Goal: Information Seeking & Learning: Learn about a topic

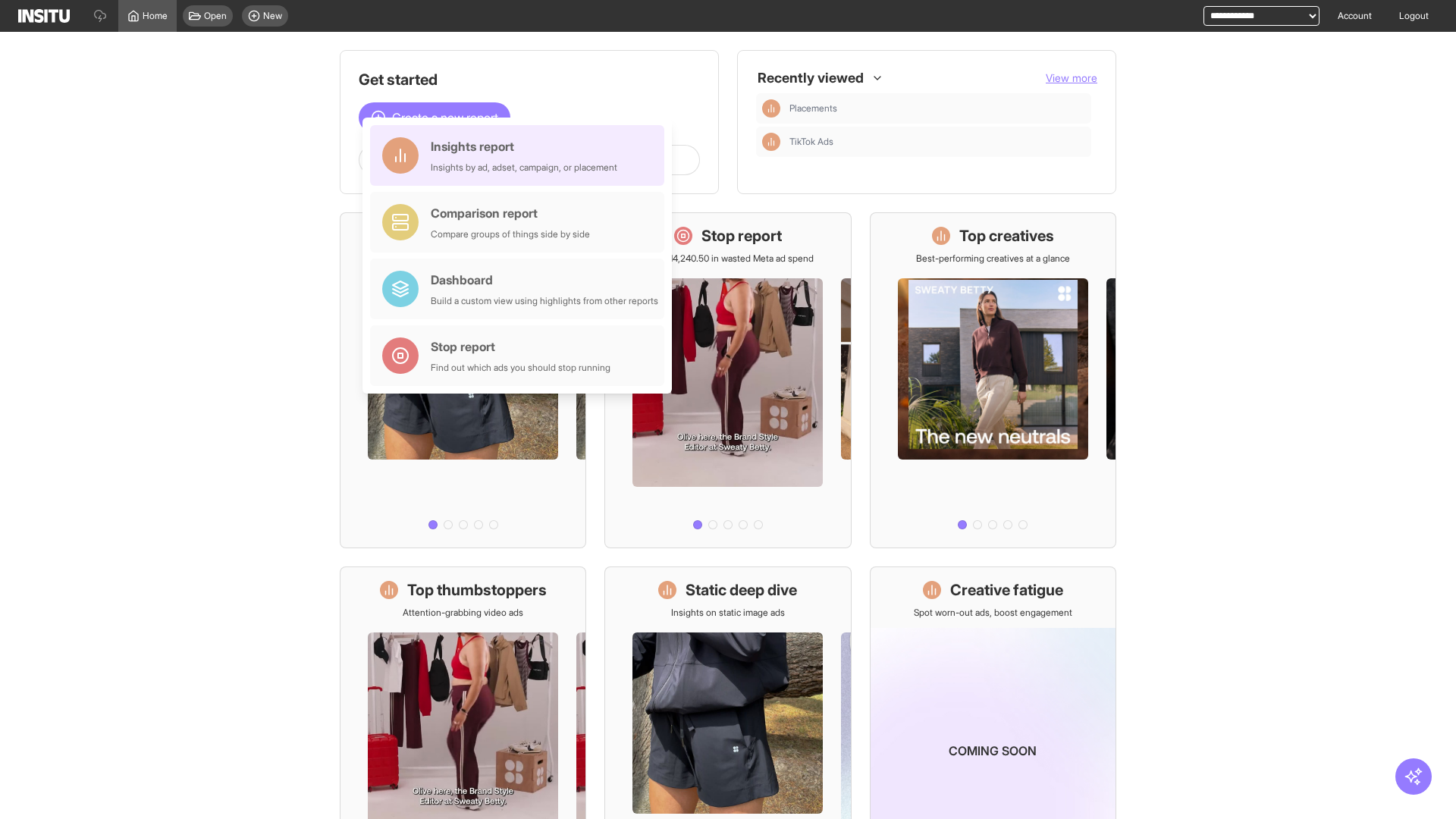
click at [521, 155] on div "Insights report Insights by ad, adset, campaign, or placement" at bounding box center [524, 155] width 186 height 37
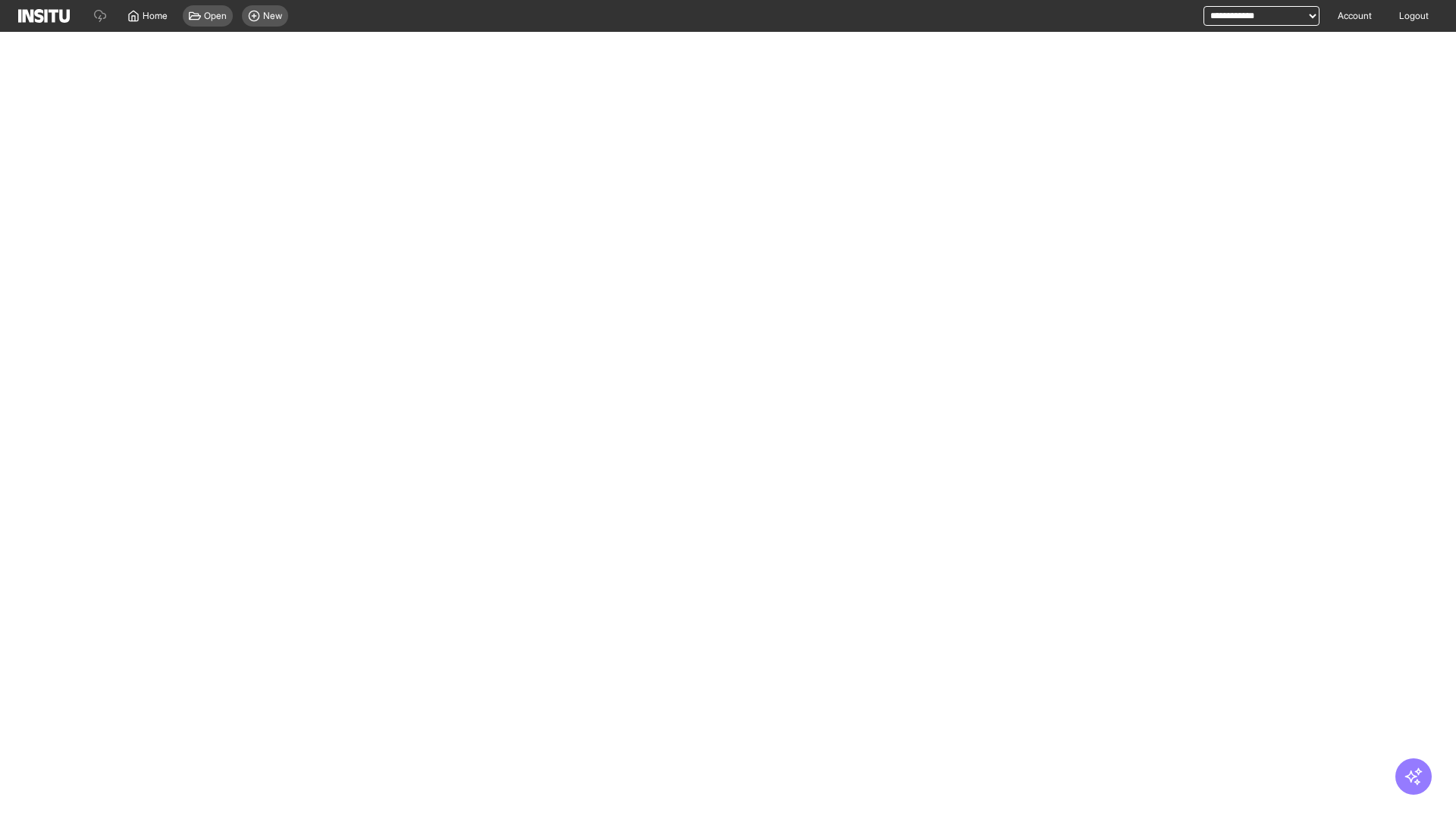
select select "**"
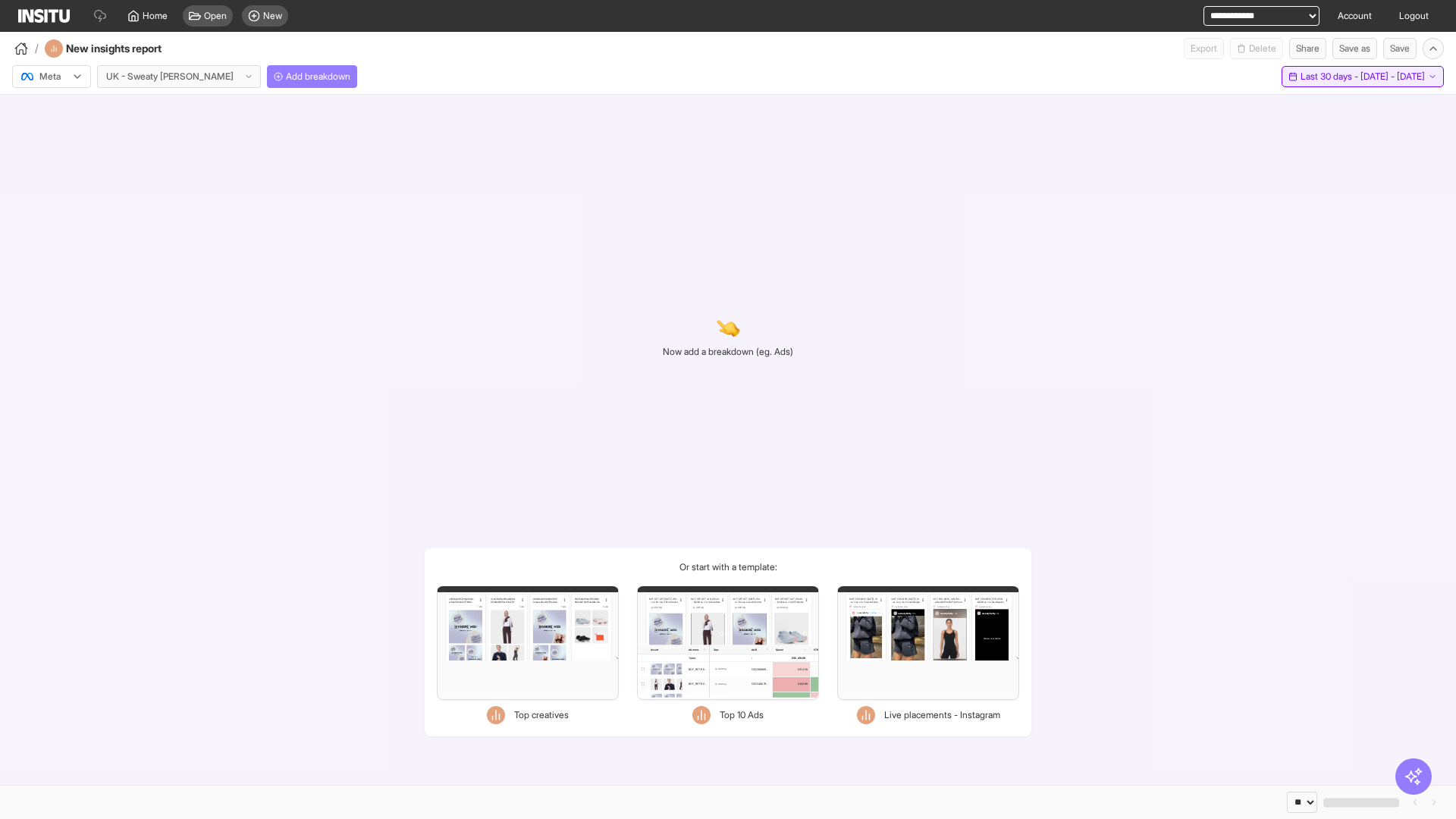
click at [1329, 76] on span "Last 30 days - [DATE] - [DATE]" at bounding box center [1363, 76] width 124 height 12
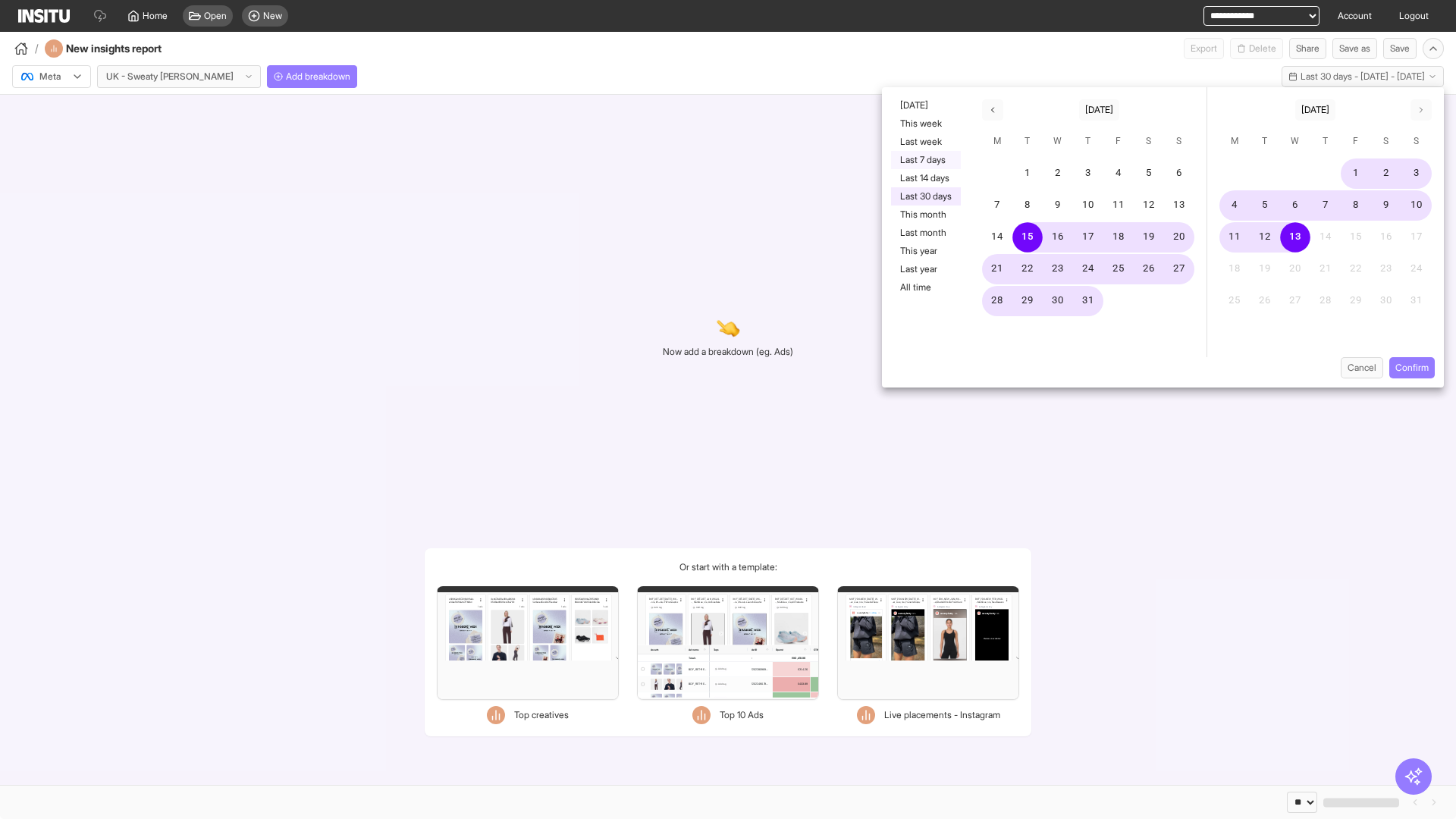
click at [924, 160] on button "Last 7 days" at bounding box center [926, 159] width 70 height 18
